Goal: Information Seeking & Learning: Learn about a topic

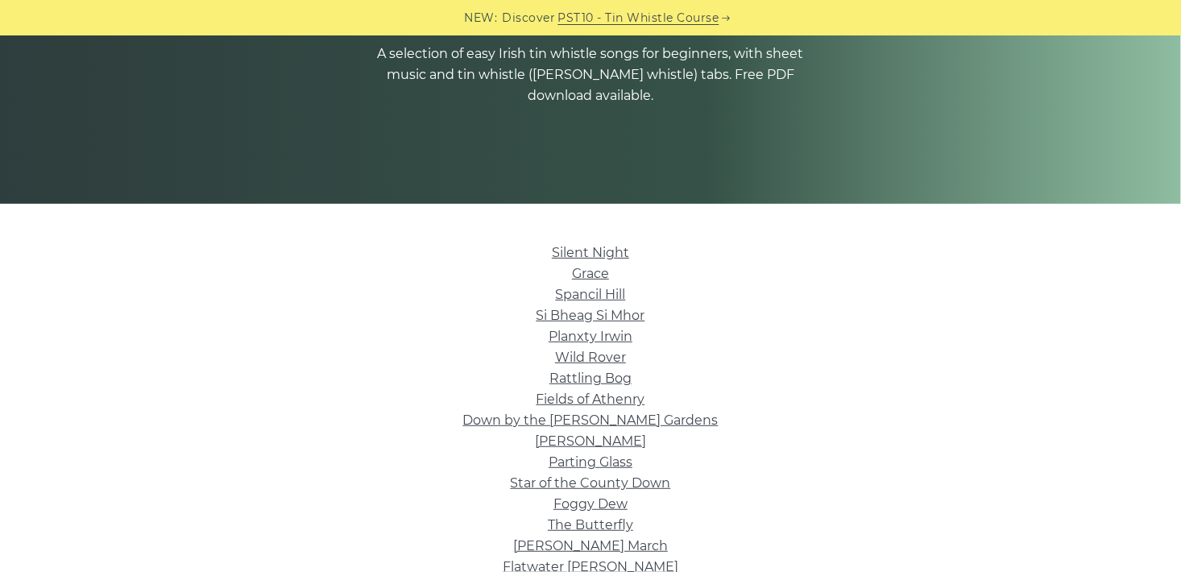
scroll to position [230, 0]
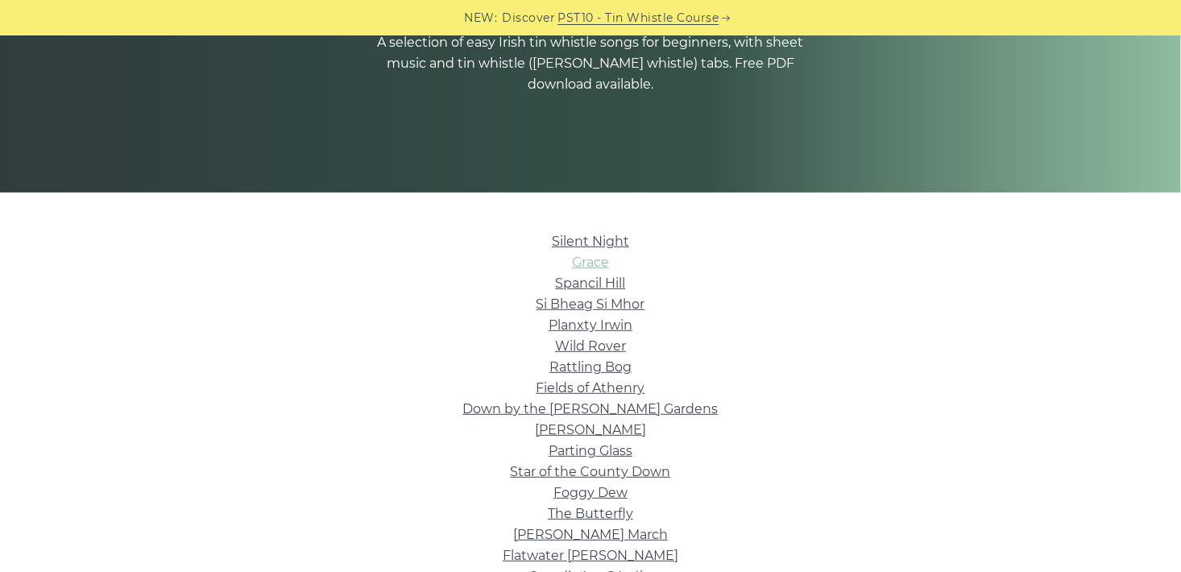
click at [587, 262] on link "Grace" at bounding box center [590, 262] width 37 height 15
click at [604, 347] on link "Wild Rover" at bounding box center [590, 345] width 71 height 15
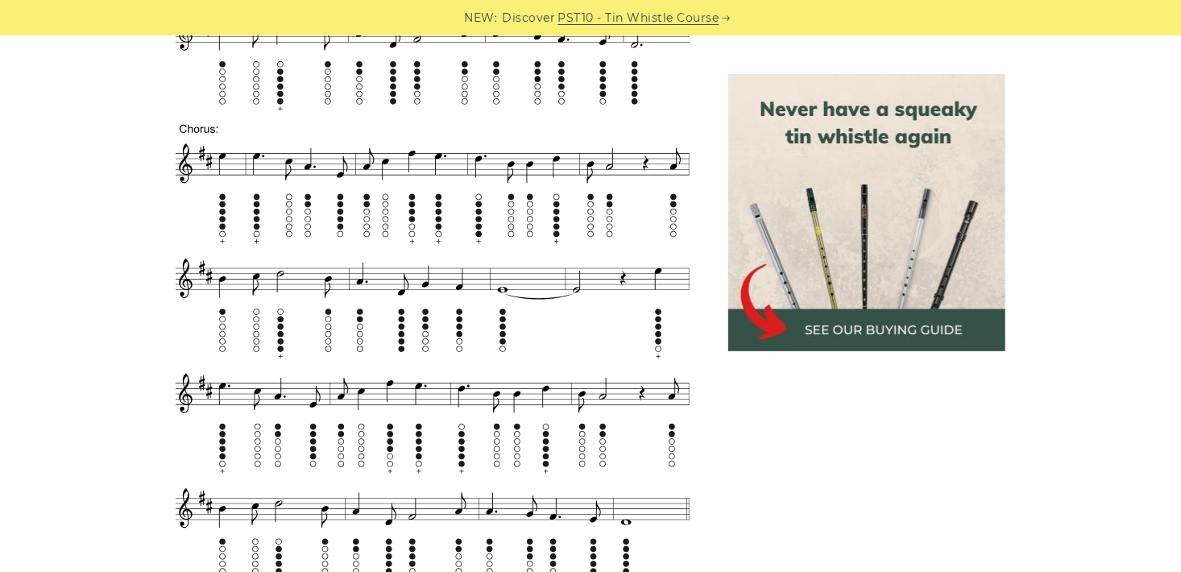
scroll to position [967, 0]
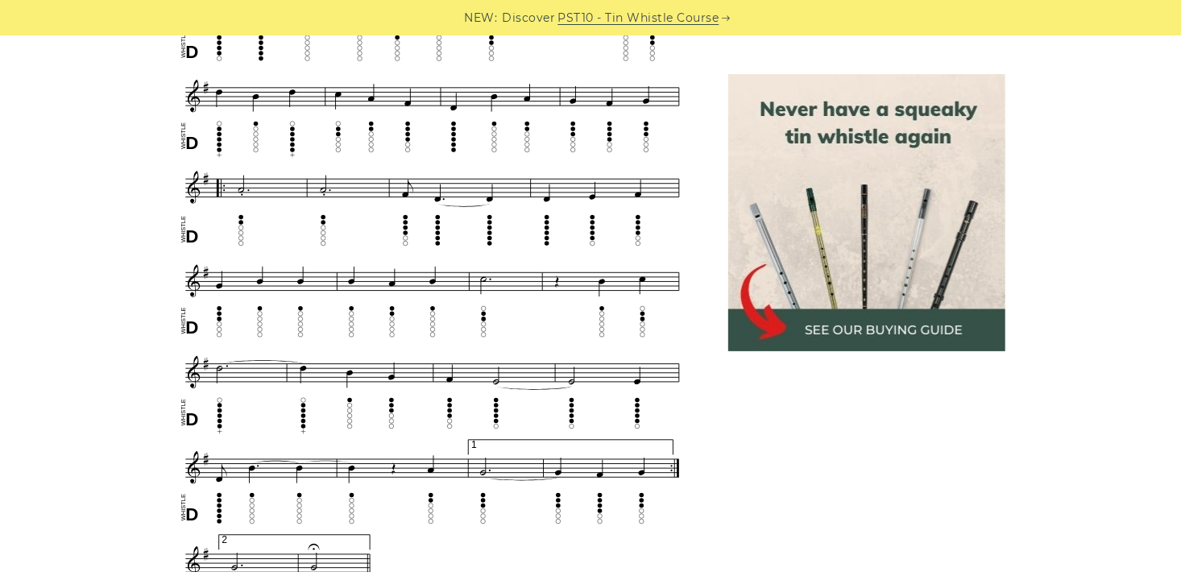
scroll to position [867, 0]
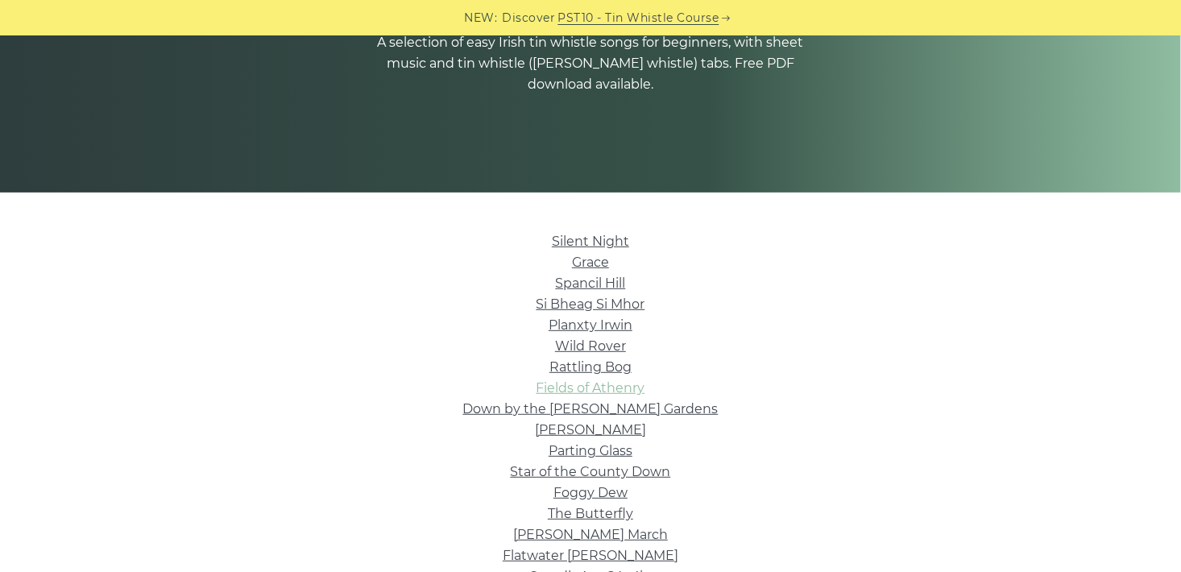
drag, startPoint x: 0, startPoint y: 0, endPoint x: 600, endPoint y: 388, distance: 714.3
click at [600, 388] on link "Fields of Athenry" at bounding box center [591, 387] width 109 height 15
click at [584, 370] on link "Rattling Bog" at bounding box center [591, 366] width 82 height 15
drag, startPoint x: 584, startPoint y: 370, endPoint x: 622, endPoint y: 417, distance: 60.2
click at [622, 417] on li "Down by the Sally Gardens" at bounding box center [590, 409] width 909 height 21
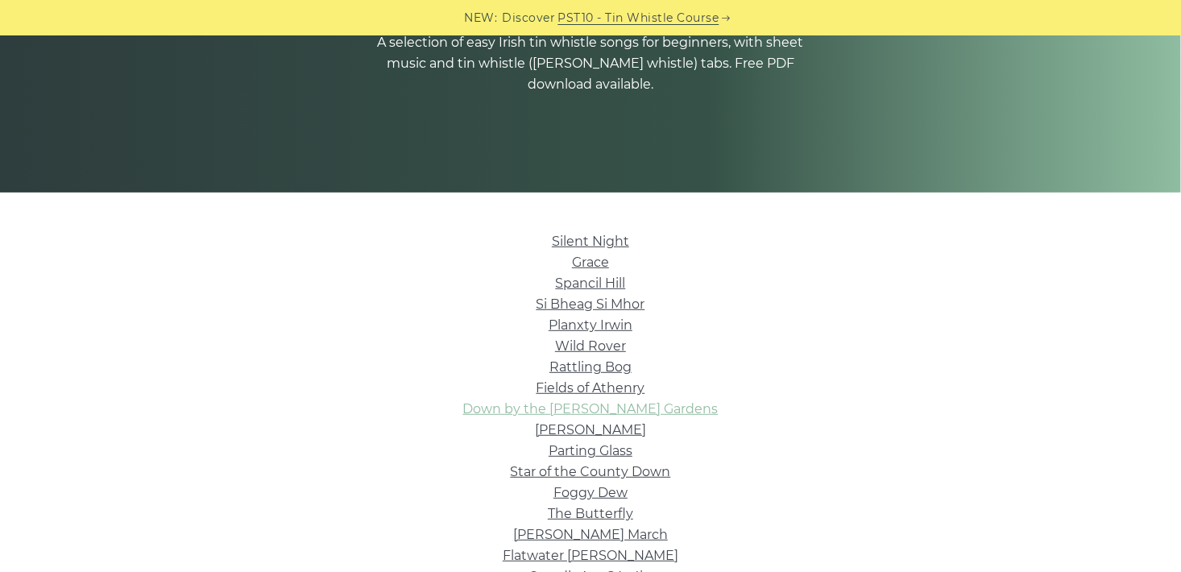
click at [622, 416] on link "Down by the Sally Gardens" at bounding box center [590, 408] width 255 height 15
click at [599, 520] on link "The Butterfly" at bounding box center [590, 513] width 85 height 15
click at [584, 242] on link "Silent Night" at bounding box center [590, 241] width 77 height 15
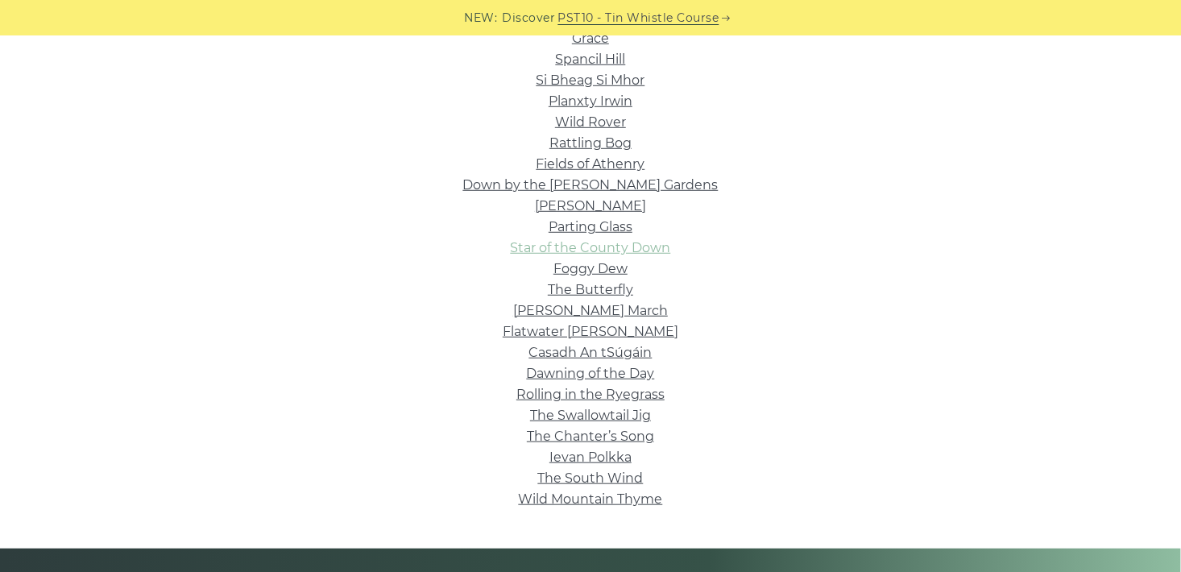
scroll to position [441, 0]
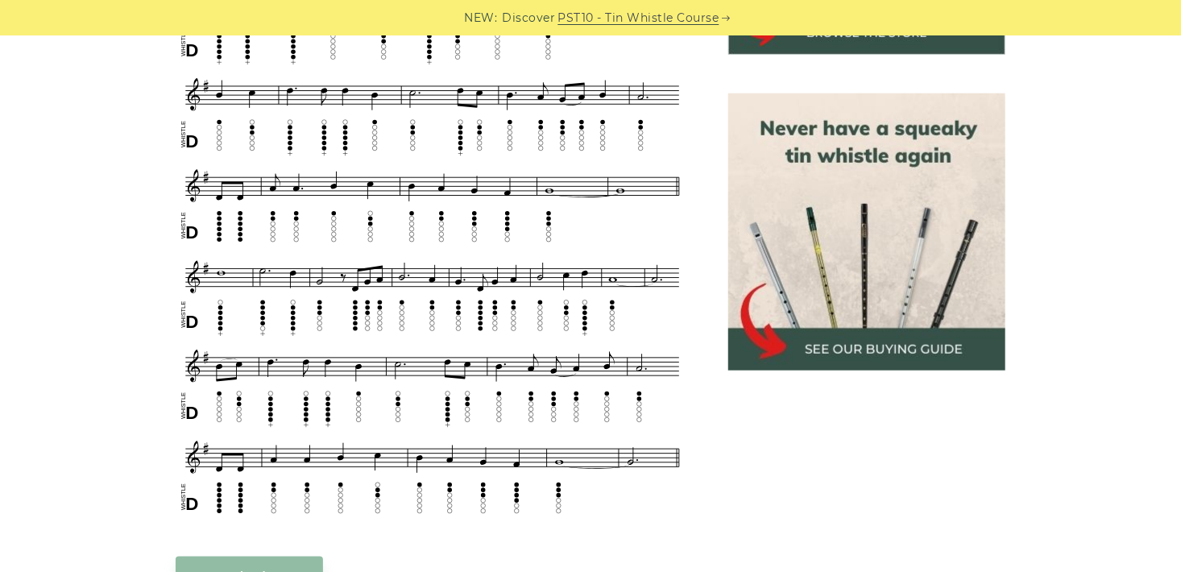
scroll to position [687, 0]
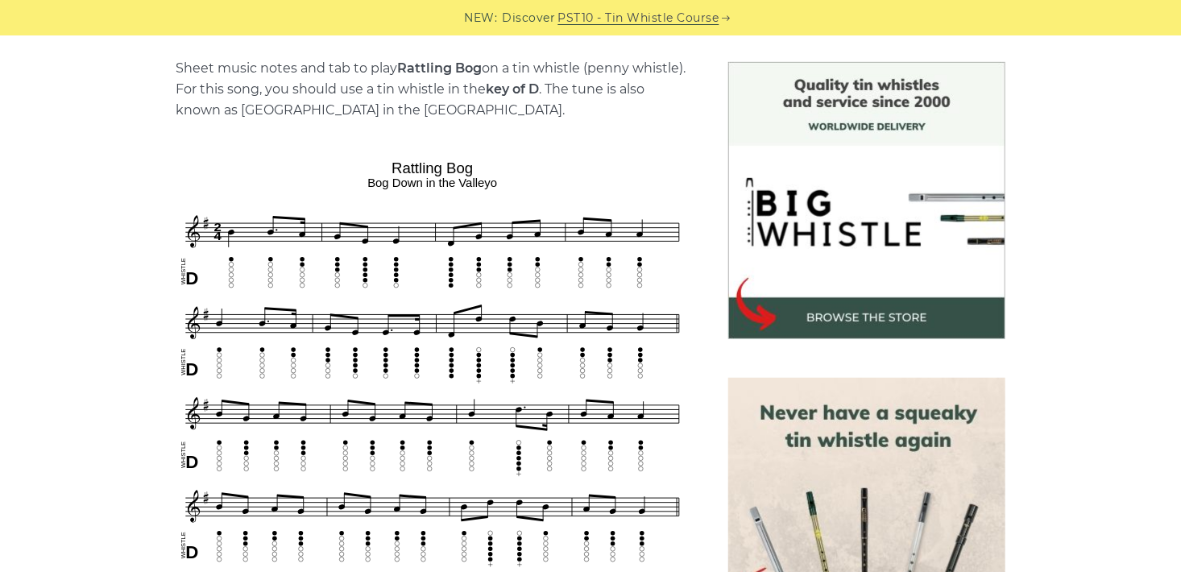
scroll to position [450, 0]
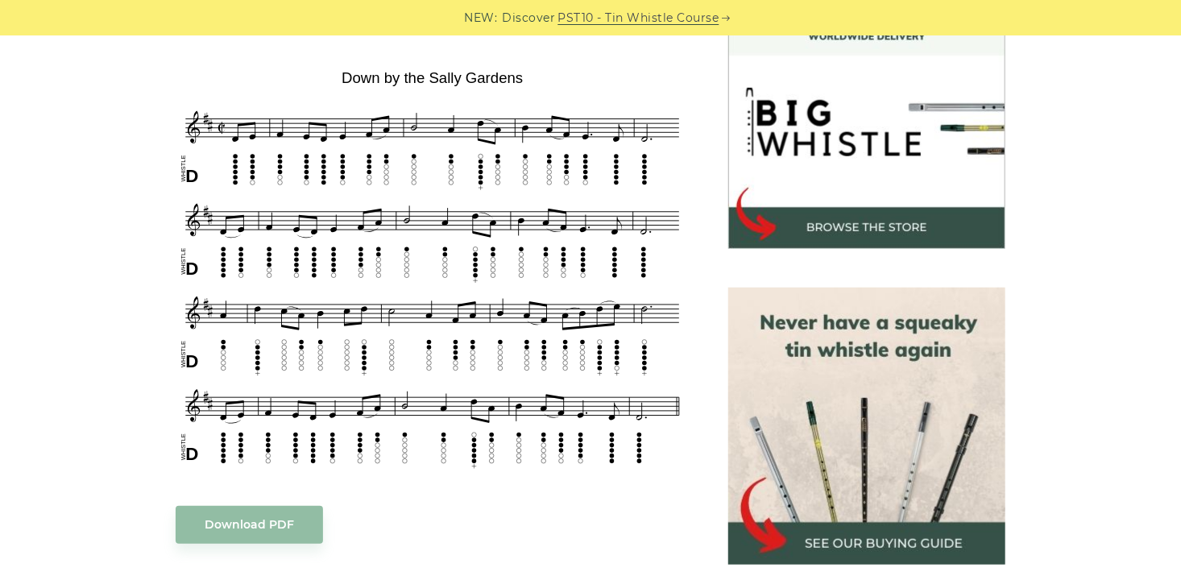
scroll to position [492, 0]
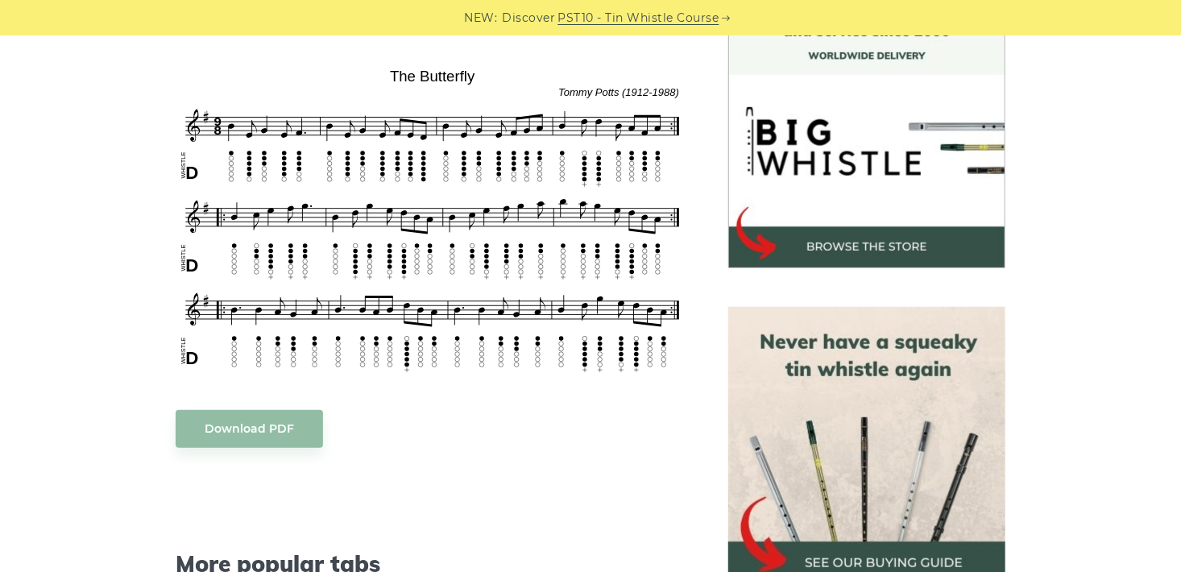
scroll to position [491, 0]
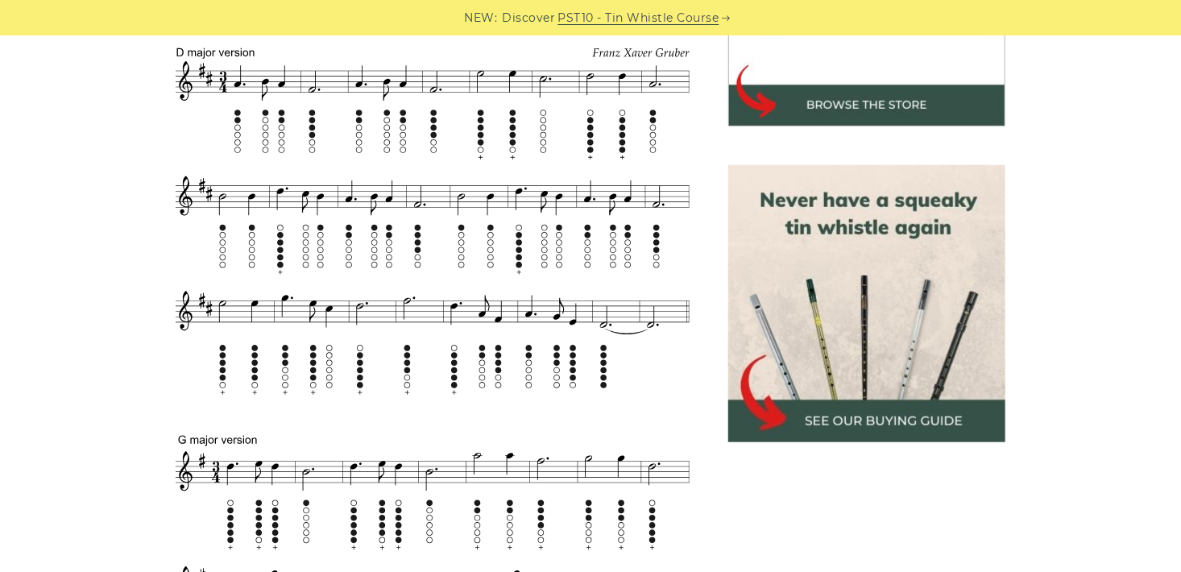
scroll to position [626, 0]
